Goal: Task Accomplishment & Management: Manage account settings

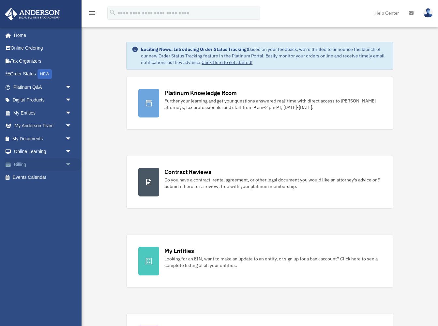
click at [21, 163] on link "Billing arrow_drop_down" at bounding box center [43, 164] width 77 height 13
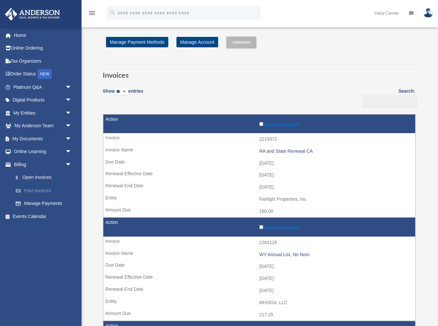
click at [31, 188] on link "Past Invoices" at bounding box center [45, 190] width 72 height 13
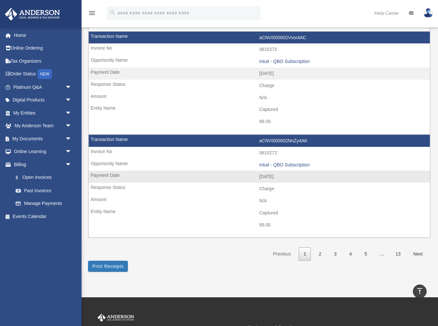
scroll to position [890, 0]
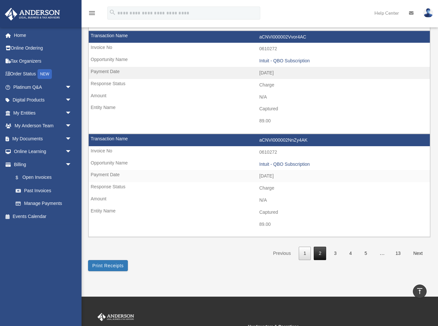
click at [319, 247] on link "2" at bounding box center [320, 253] width 12 height 13
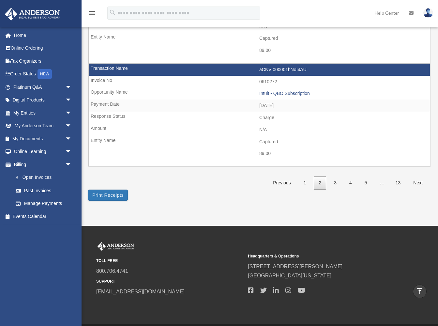
scroll to position [965, 0]
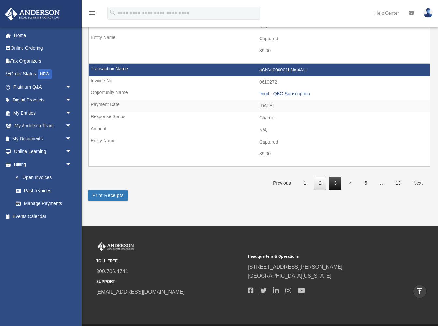
click at [335, 177] on link "3" at bounding box center [335, 183] width 12 height 13
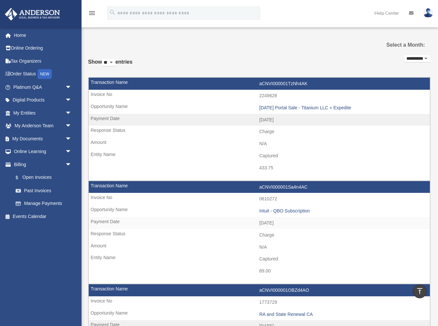
scroll to position [0, 0]
select select "**********"
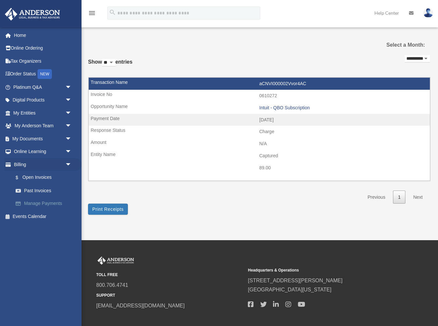
click at [29, 201] on link "Manage Payments" at bounding box center [45, 203] width 72 height 13
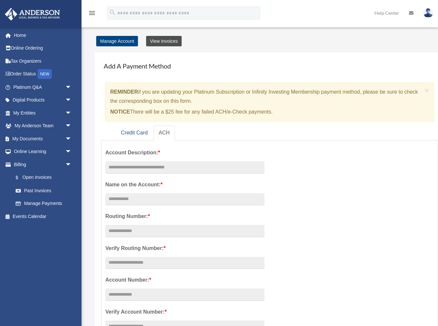
click at [157, 43] on link "View Invoices" at bounding box center [164, 41] width 36 height 10
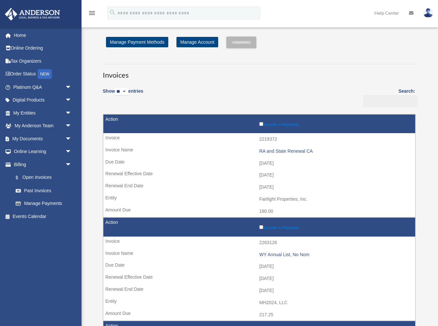
click at [402, 105] on input "Search:" at bounding box center [390, 101] width 55 height 12
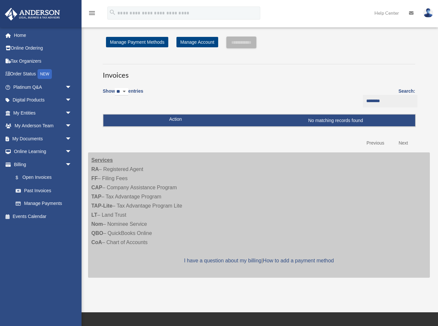
click at [377, 100] on input "********" at bounding box center [390, 101] width 55 height 12
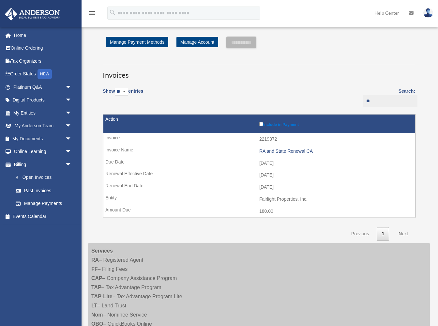
type input "*"
